Goal: Use online tool/utility: Utilize a website feature to perform a specific function

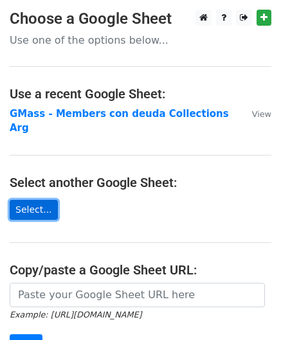
click at [36, 200] on link "Select..." at bounding box center [34, 210] width 48 height 20
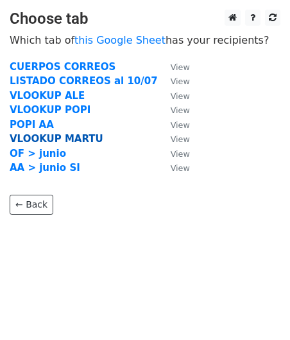
click at [65, 139] on strong "VLOOKUP MARTU" at bounding box center [57, 139] width 94 height 12
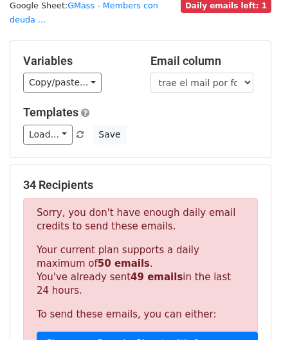
scroll to position [64, 0]
